Goal: Obtain resource: Obtain resource

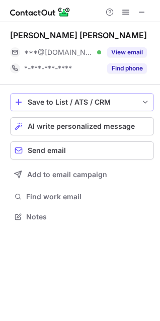
scroll to position [5, 5]
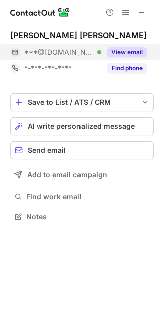
click at [127, 50] on button "View email" at bounding box center [127, 52] width 40 height 10
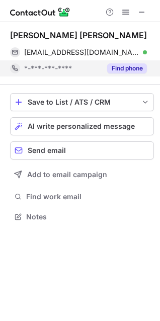
click at [125, 66] on button "Find phone" at bounding box center [127, 68] width 40 height 10
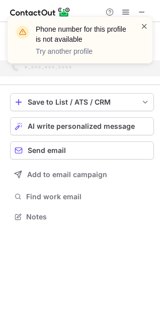
click at [144, 25] on span at bounding box center [144, 26] width 8 height 10
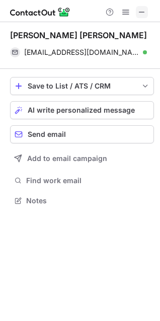
scroll to position [179, 160]
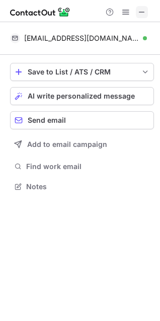
click at [141, 9] on span at bounding box center [142, 12] width 8 height 8
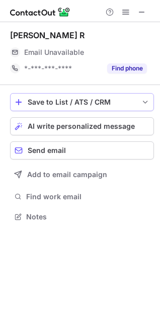
scroll to position [209, 160]
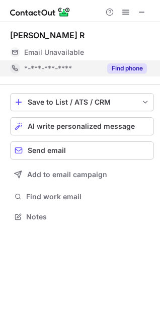
click at [124, 69] on button "Find phone" at bounding box center [127, 68] width 40 height 10
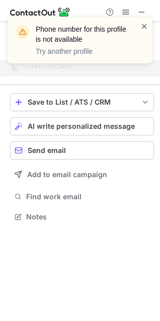
click at [146, 27] on span at bounding box center [144, 26] width 8 height 10
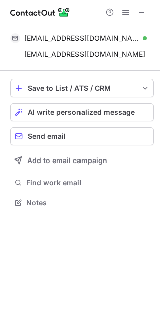
scroll to position [195, 160]
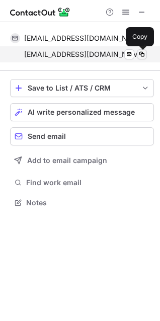
click at [139, 52] on span at bounding box center [142, 54] width 8 height 8
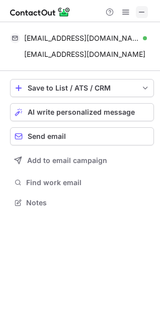
click at [142, 13] on span at bounding box center [142, 12] width 8 height 8
